Goal: Check status: Check status

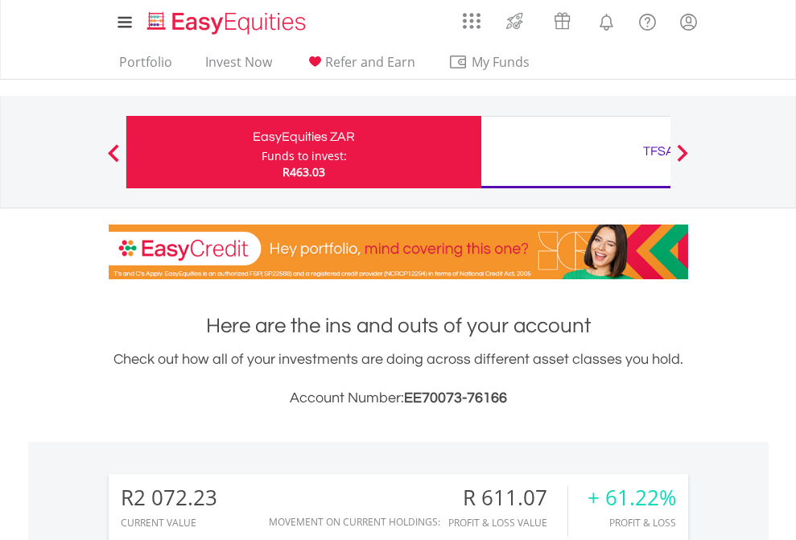
scroll to position [155, 253]
click at [262, 152] on div "Funds to invest:" at bounding box center [304, 156] width 85 height 16
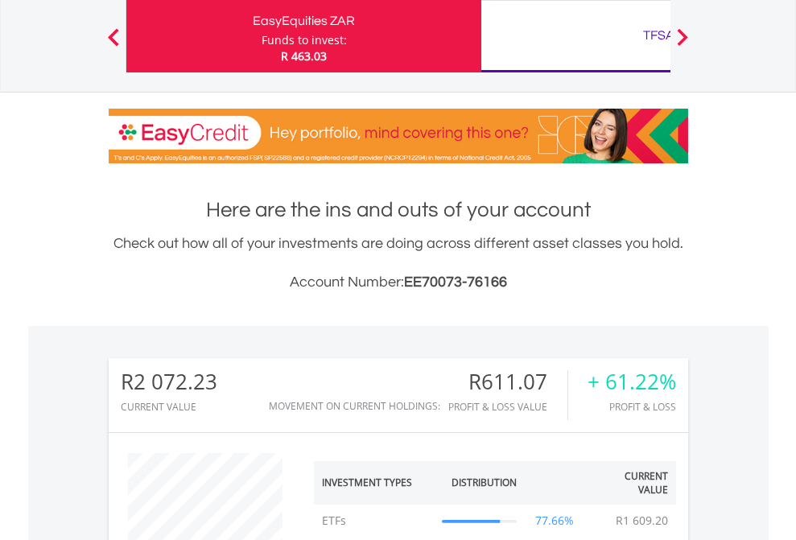
click at [576, 36] on div "TFSA" at bounding box center [659, 35] width 336 height 23
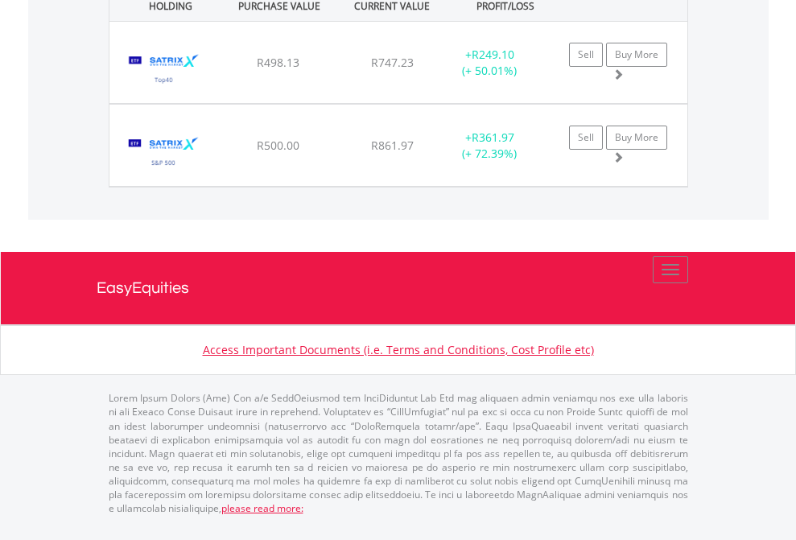
scroll to position [155, 253]
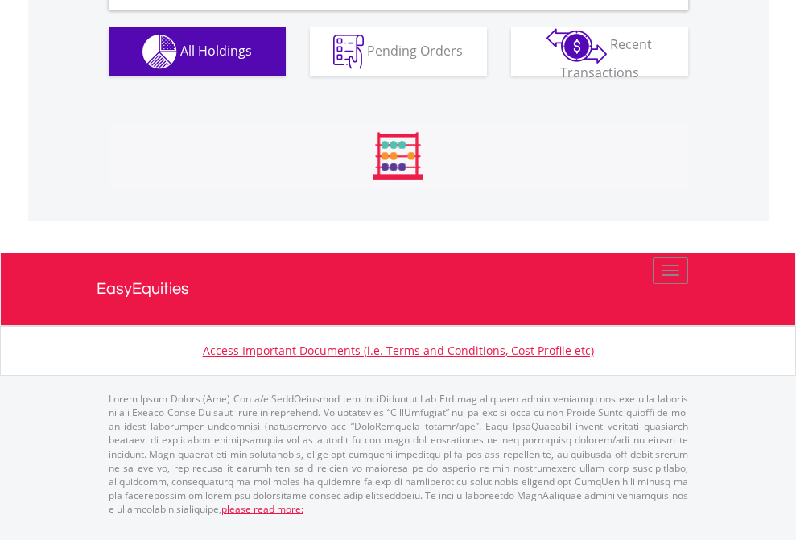
scroll to position [1556, 0]
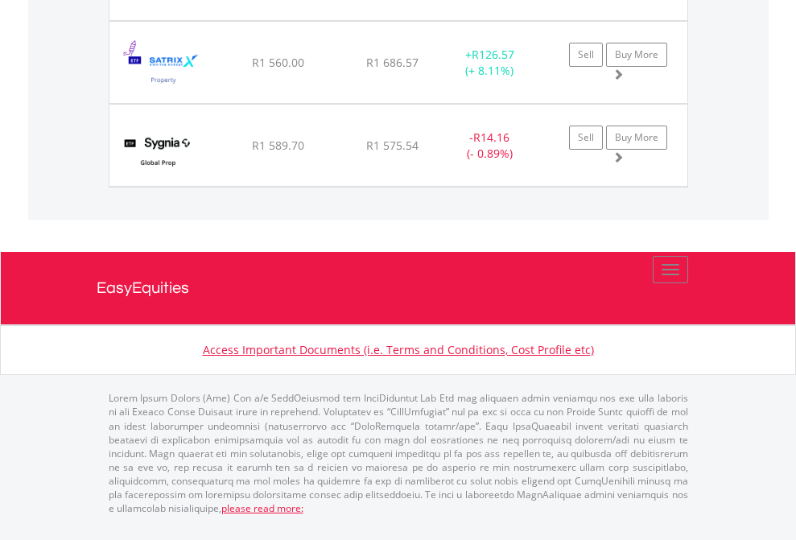
scroll to position [116, 0]
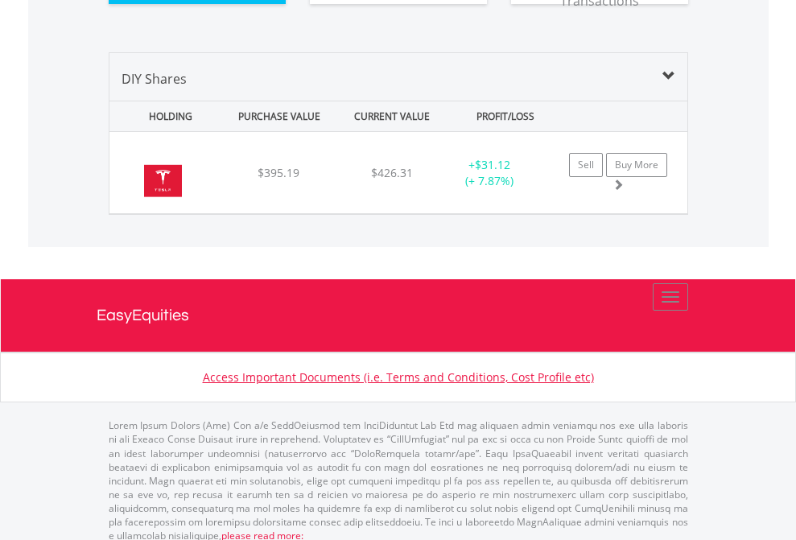
scroll to position [1791, 0]
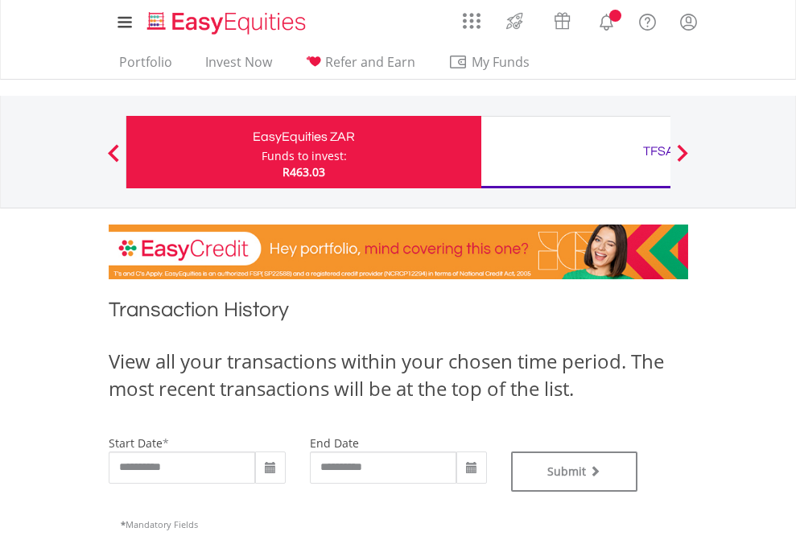
type input "**********"
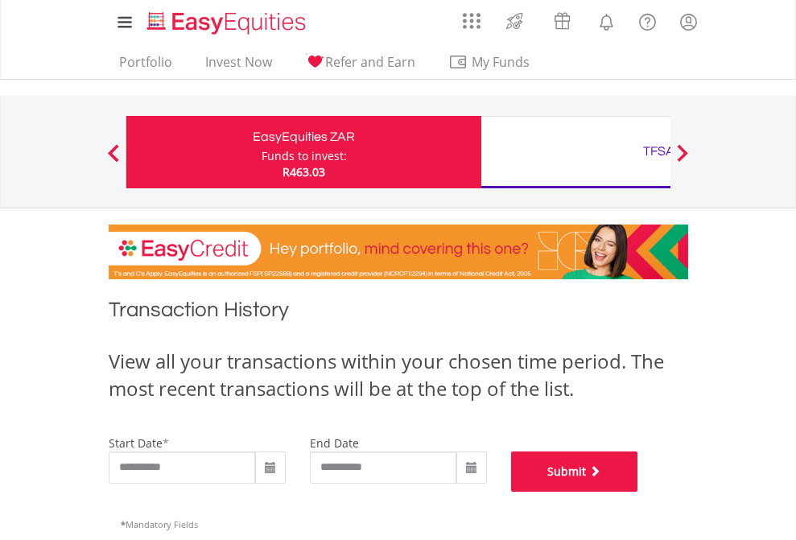
click at [638, 492] on button "Submit" at bounding box center [574, 472] width 127 height 40
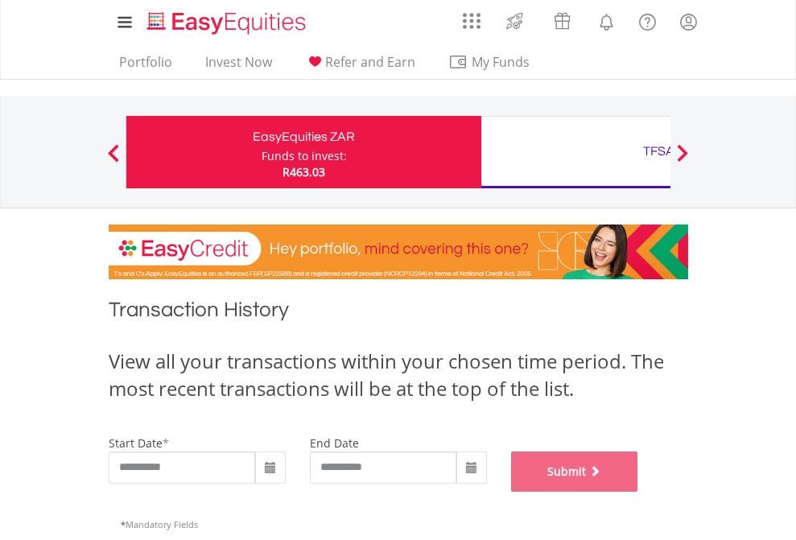
scroll to position [653, 0]
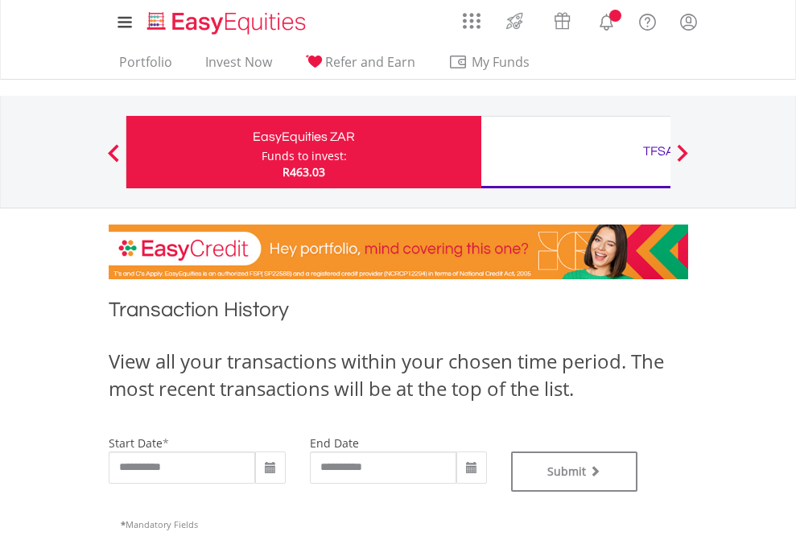
click at [576, 152] on div "TFSA" at bounding box center [659, 151] width 336 height 23
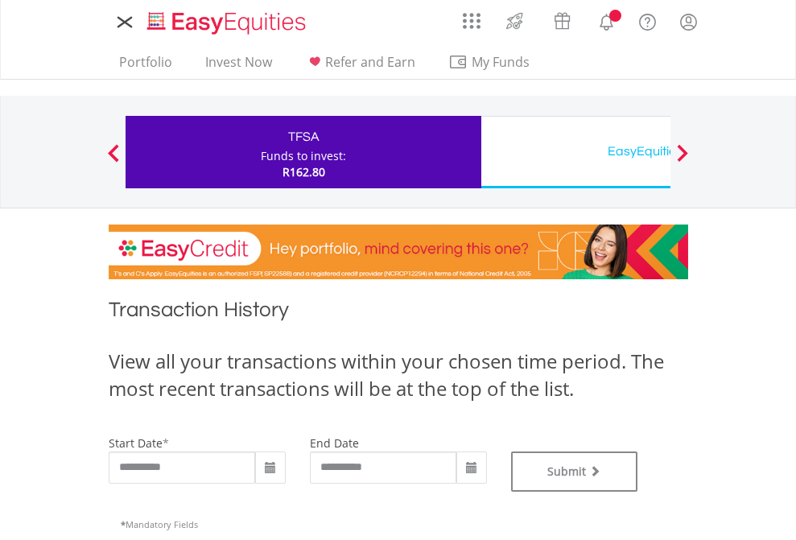
type input "**********"
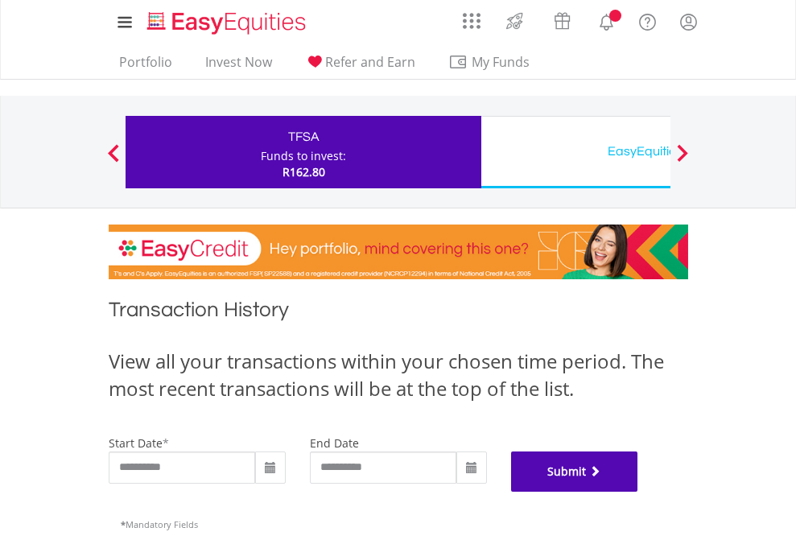
click at [638, 492] on button "Submit" at bounding box center [574, 472] width 127 height 40
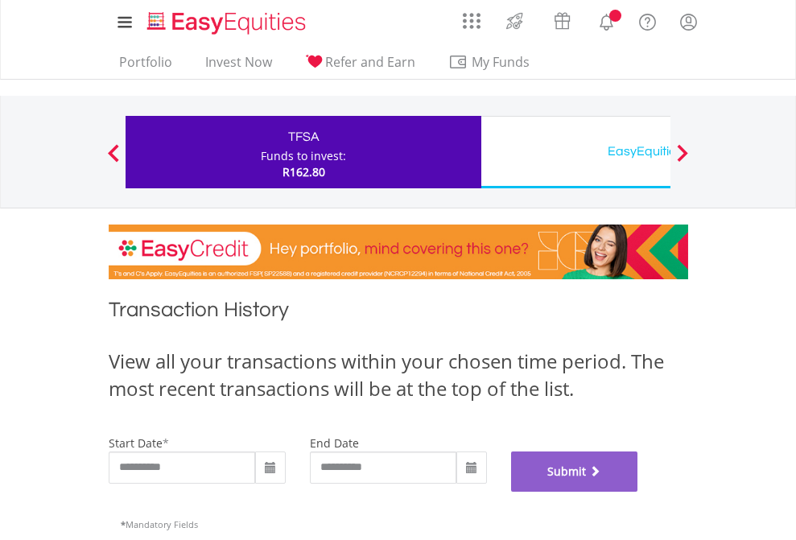
scroll to position [653, 0]
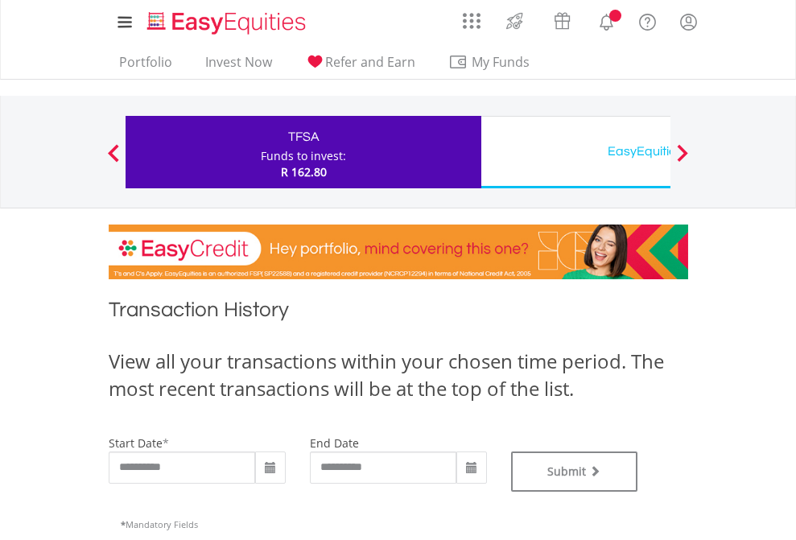
click at [576, 152] on div "EasyEquities USD" at bounding box center [659, 151] width 336 height 23
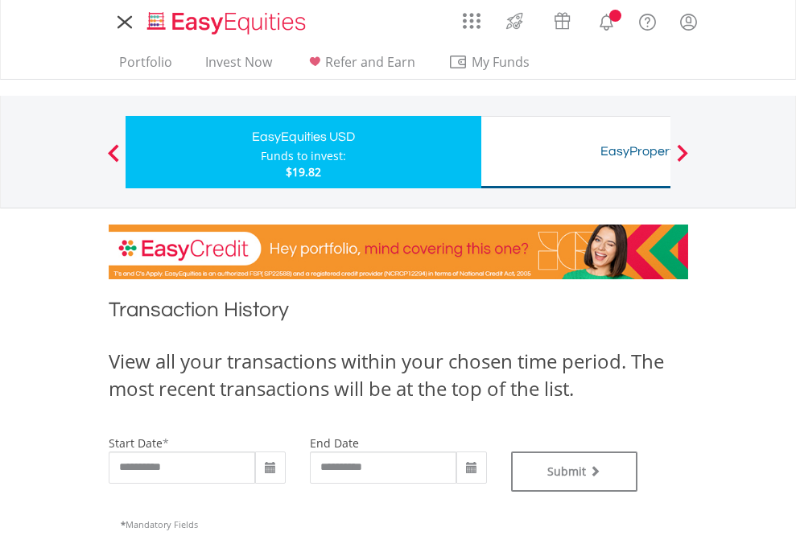
type input "**********"
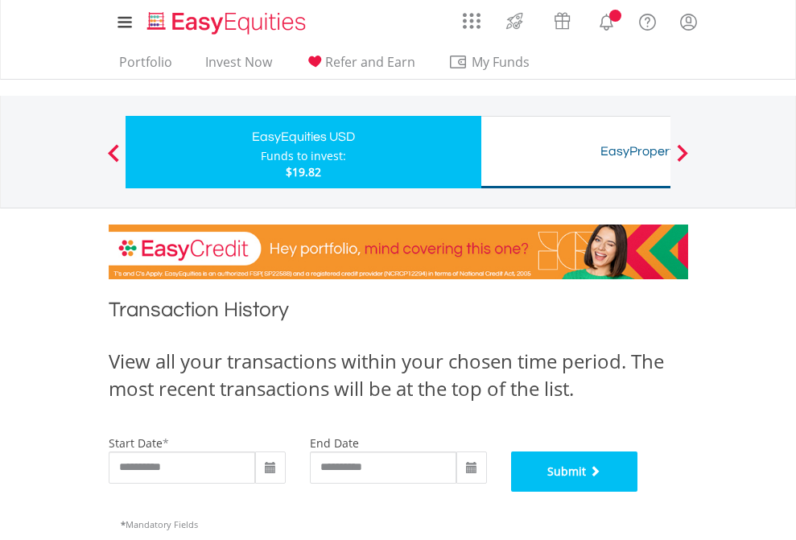
click at [638, 492] on button "Submit" at bounding box center [574, 472] width 127 height 40
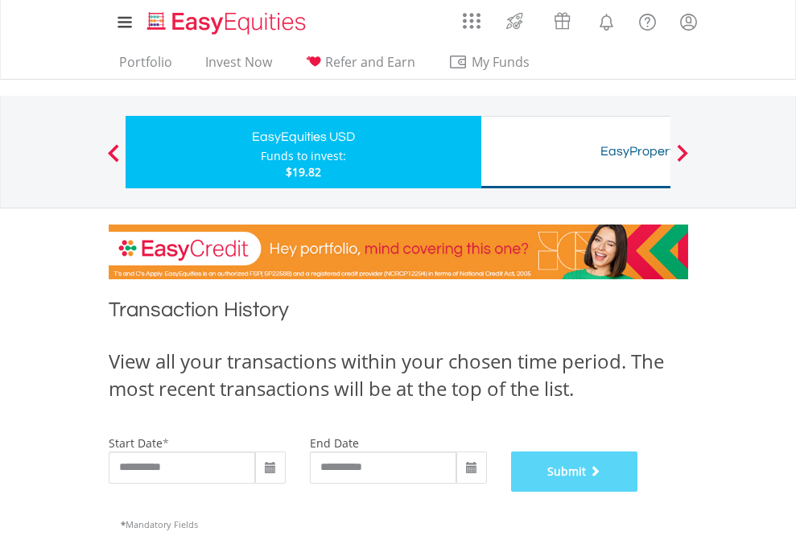
scroll to position [653, 0]
